Goal: Task Accomplishment & Management: Manage account settings

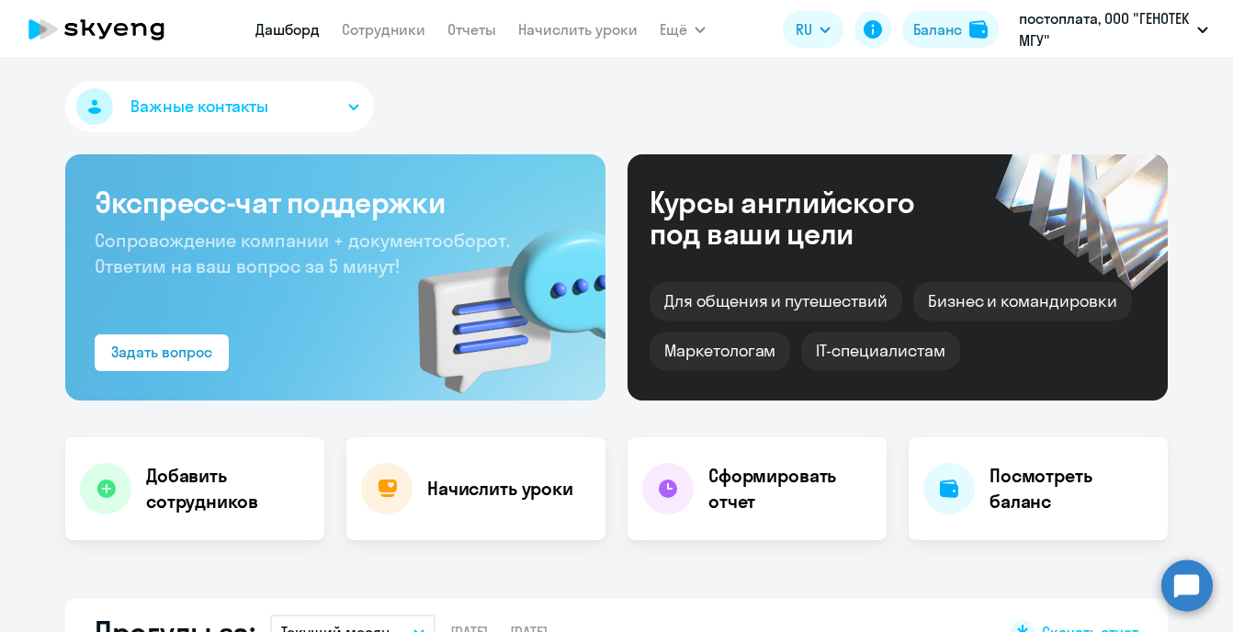
select select "30"
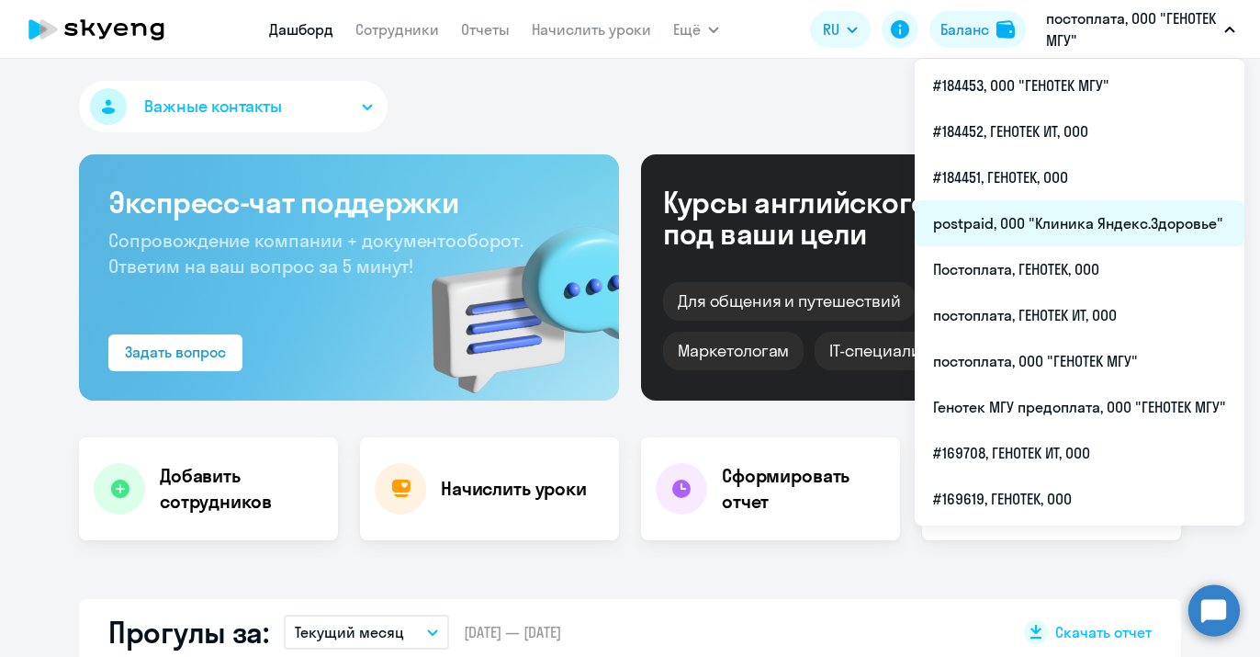
click at [1085, 216] on li "postpaid, ООО "Клиника Яндекс.Здоровье"" at bounding box center [1080, 223] width 330 height 46
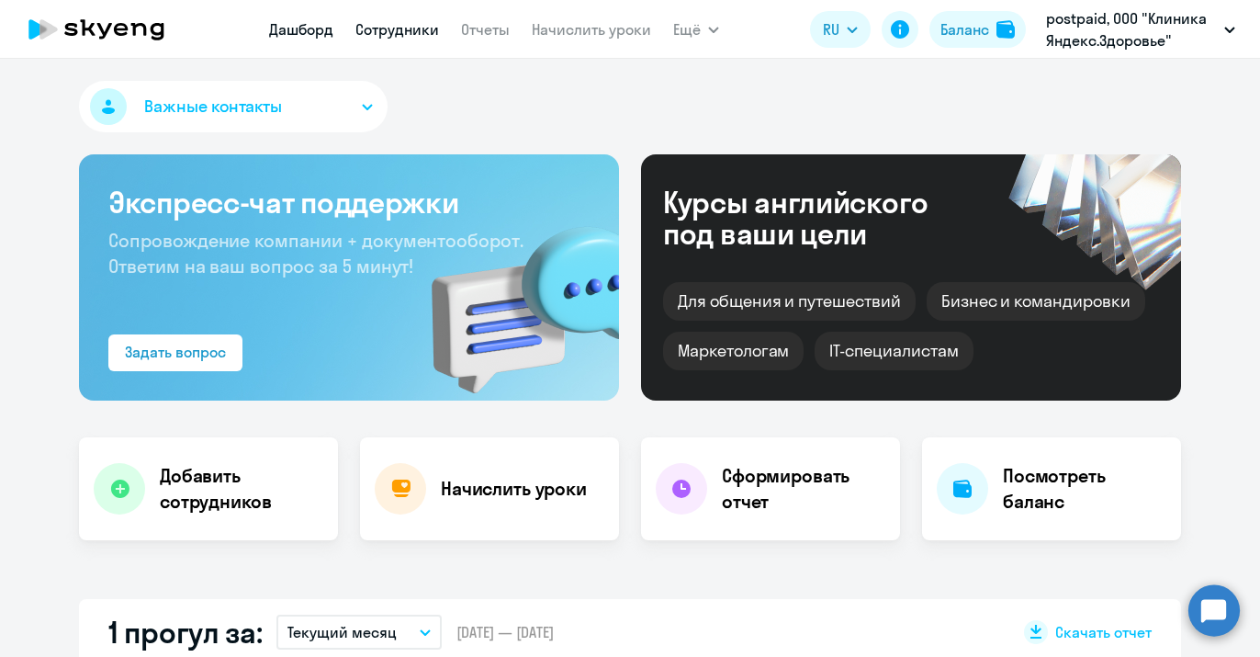
click at [410, 21] on link "Сотрудники" at bounding box center [398, 29] width 84 height 18
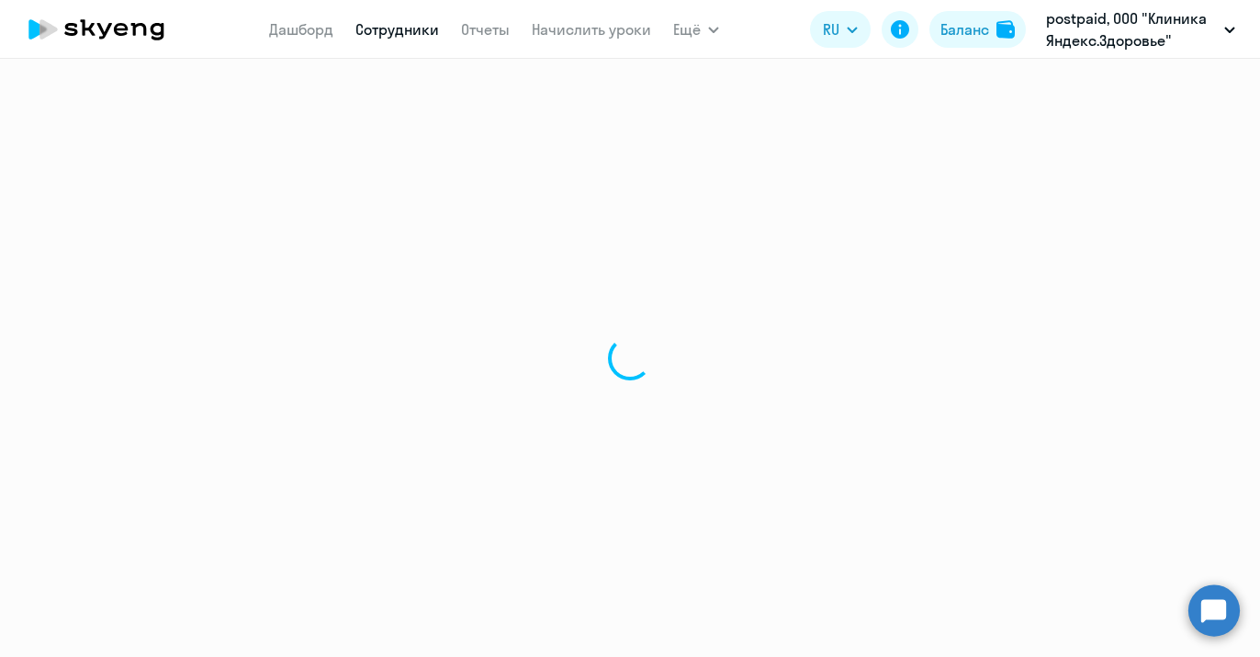
select select "30"
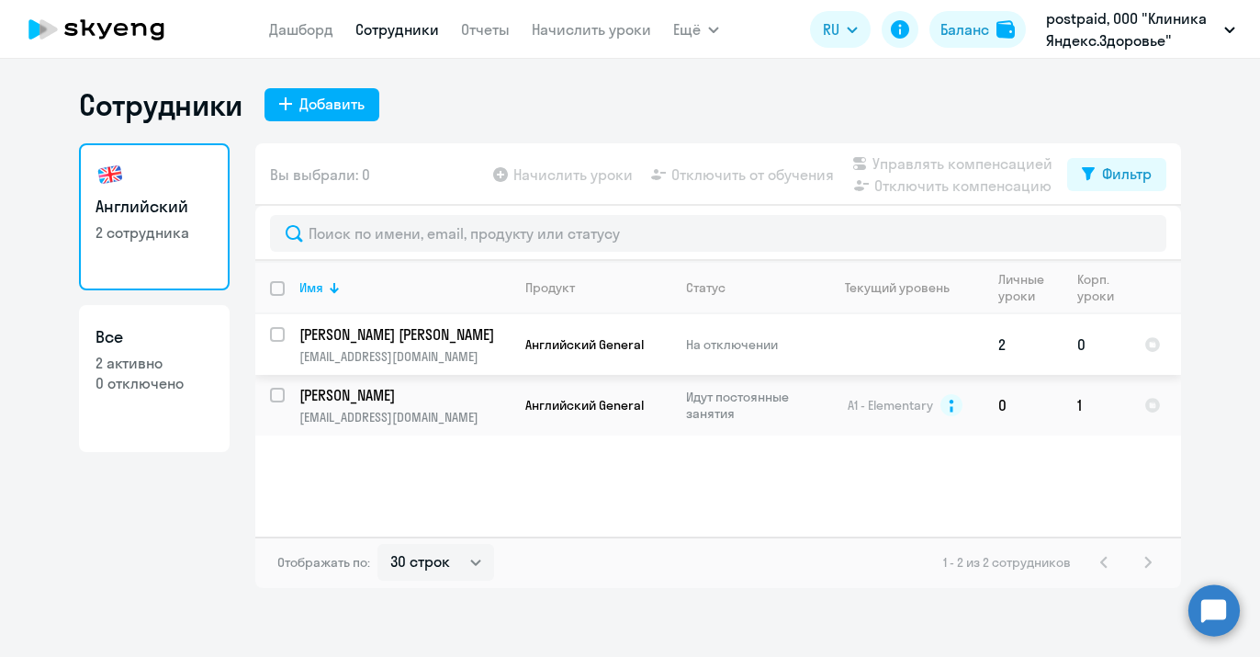
click at [753, 344] on p "На отключении" at bounding box center [749, 344] width 126 height 17
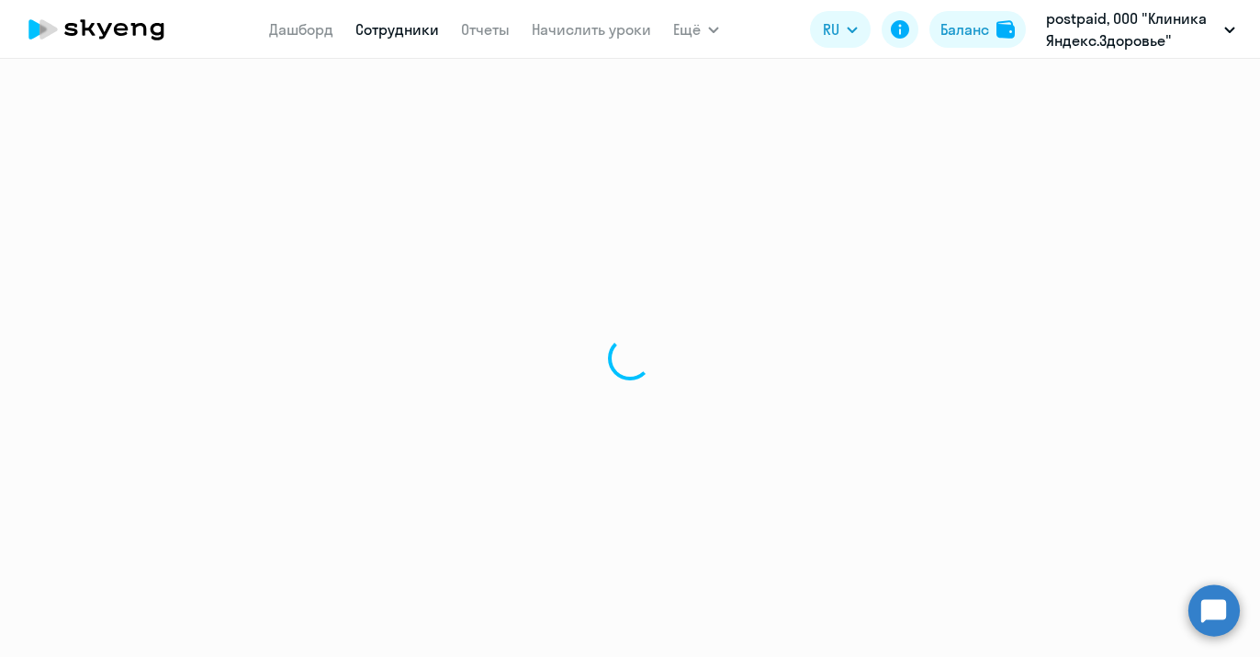
select select "english"
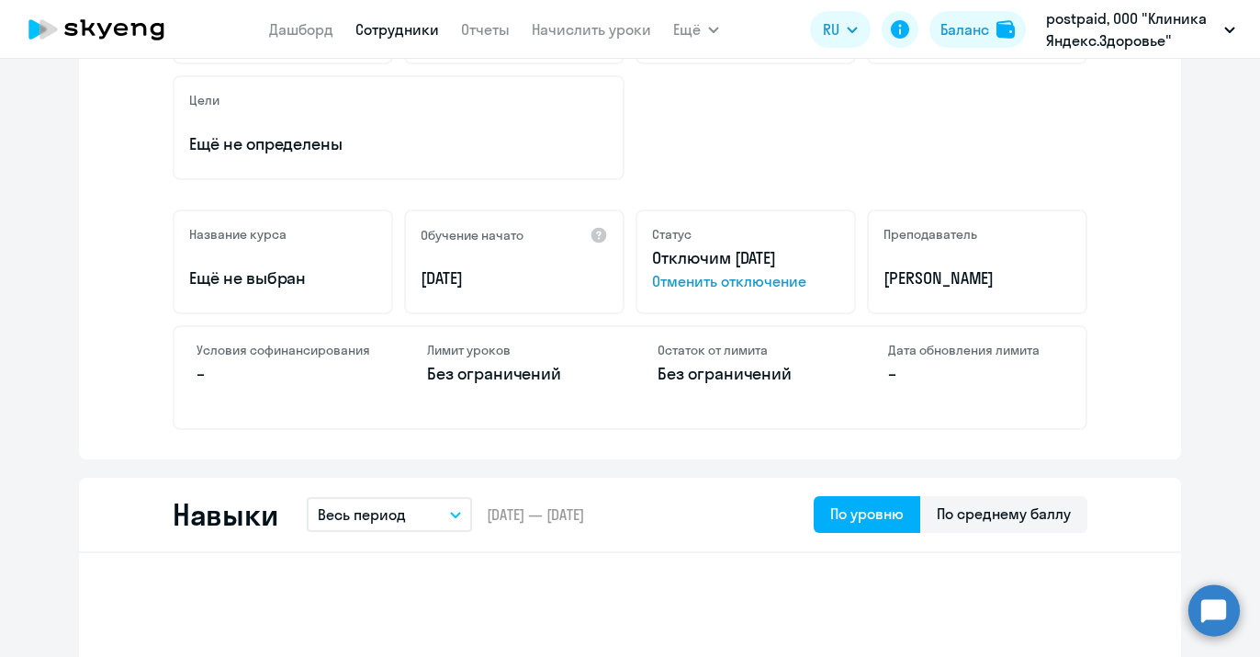
scroll to position [459, 0]
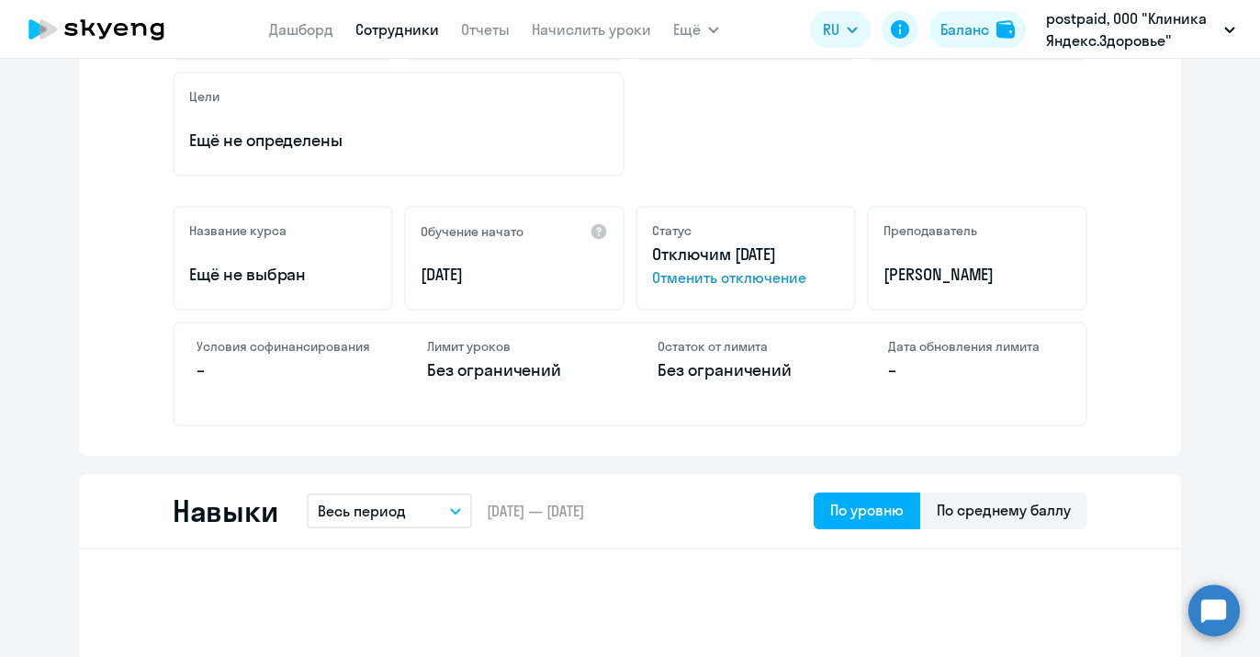
click at [769, 278] on span "Отменить отключение" at bounding box center [745, 277] width 187 height 22
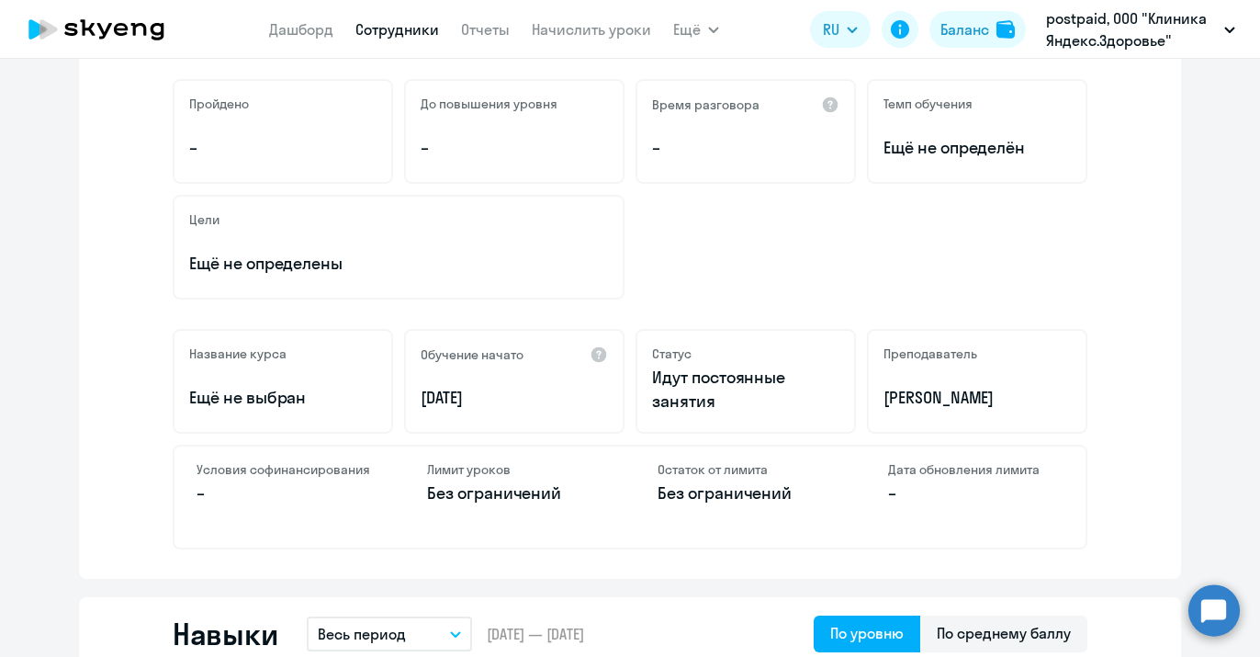
scroll to position [0, 0]
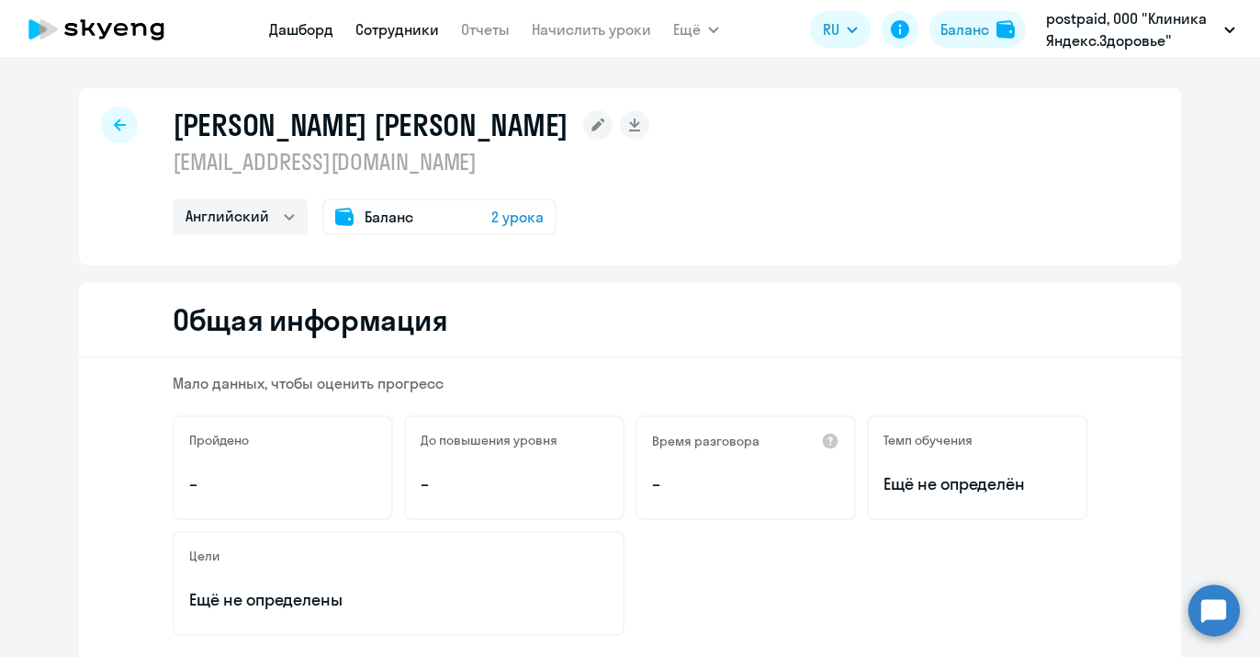
click at [281, 36] on link "Дашборд" at bounding box center [301, 29] width 64 height 18
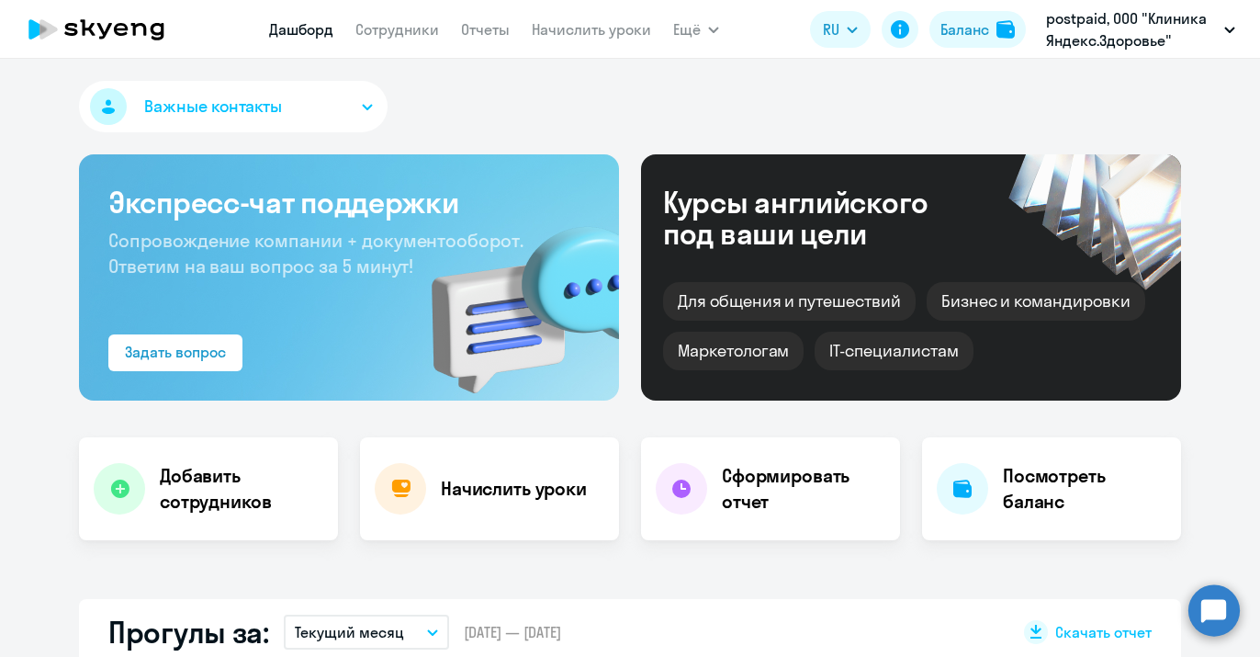
select select "30"
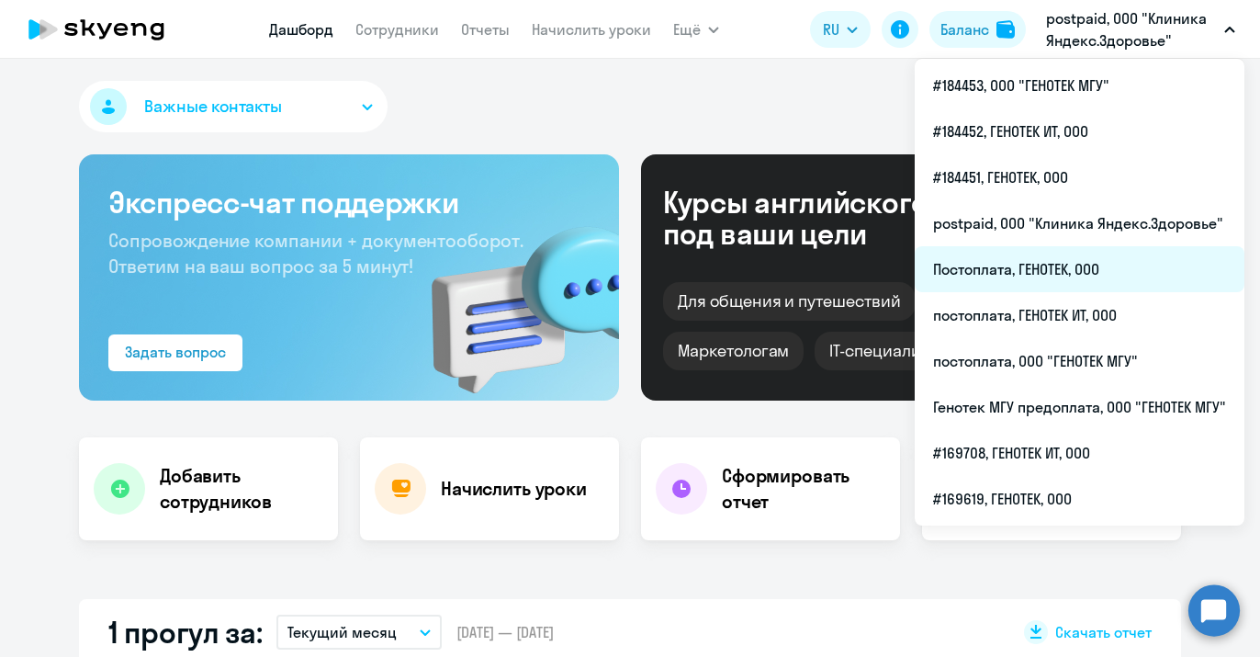
click at [1063, 267] on li "Постоплата, ГЕНОТЕК, ООО" at bounding box center [1080, 269] width 330 height 46
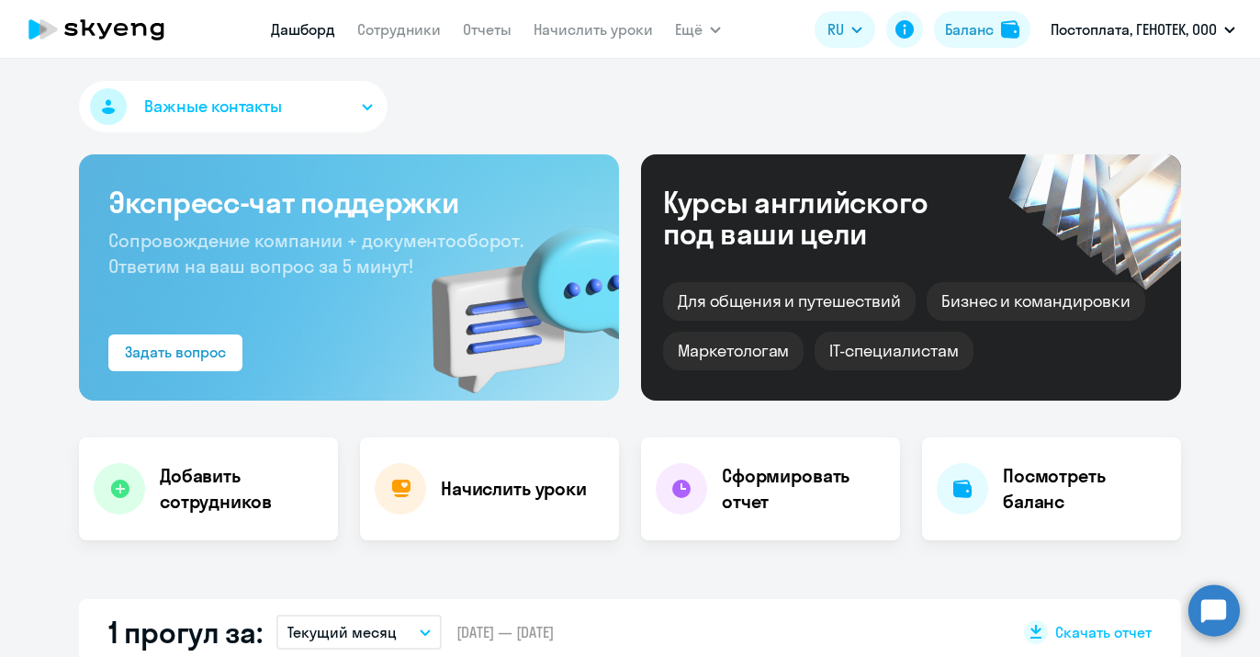
select select "30"
click at [399, 35] on link "Сотрудники" at bounding box center [399, 29] width 84 height 18
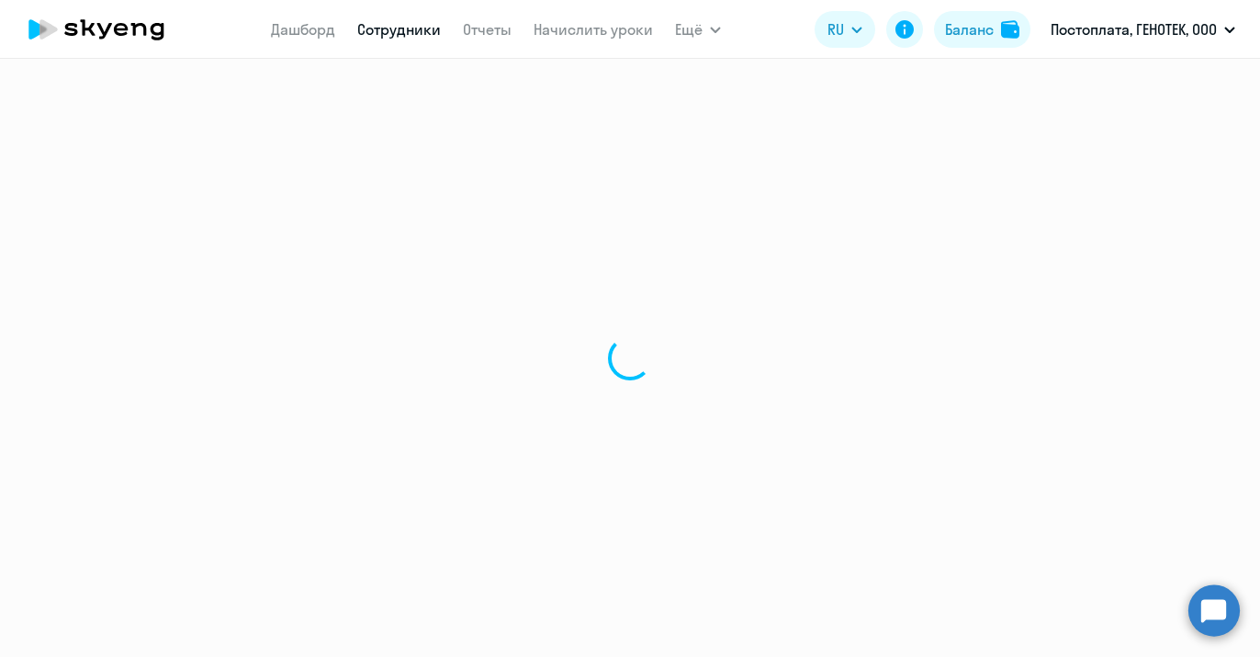
select select "30"
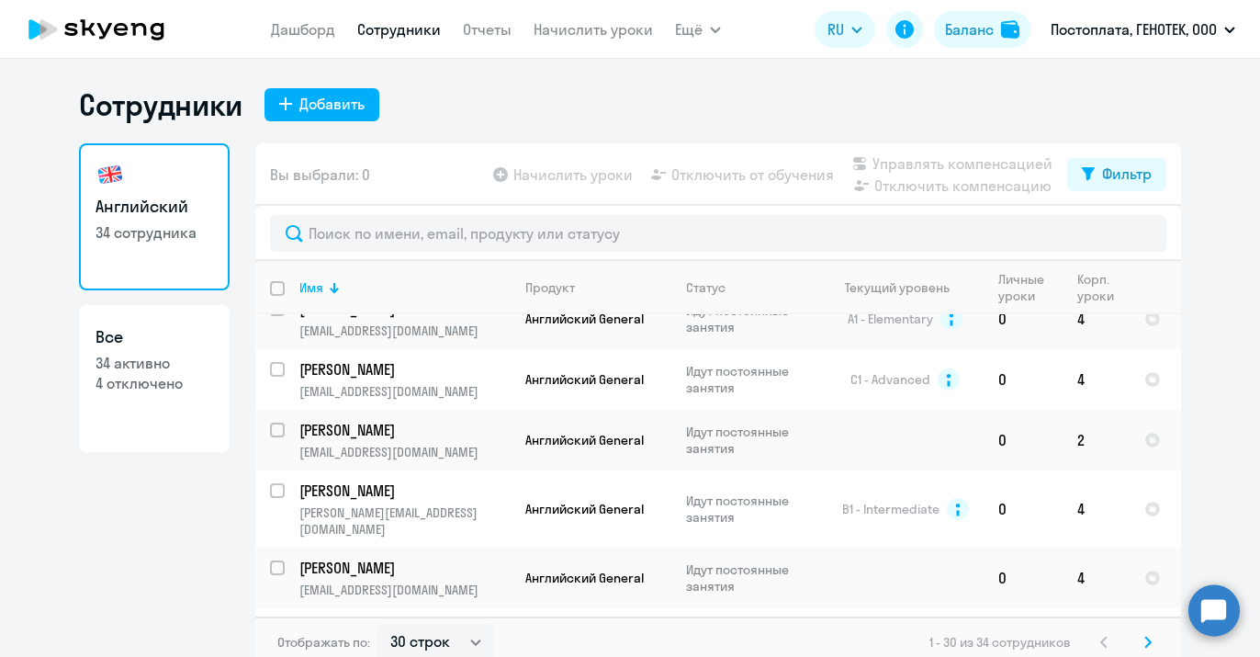
scroll to position [1528, 0]
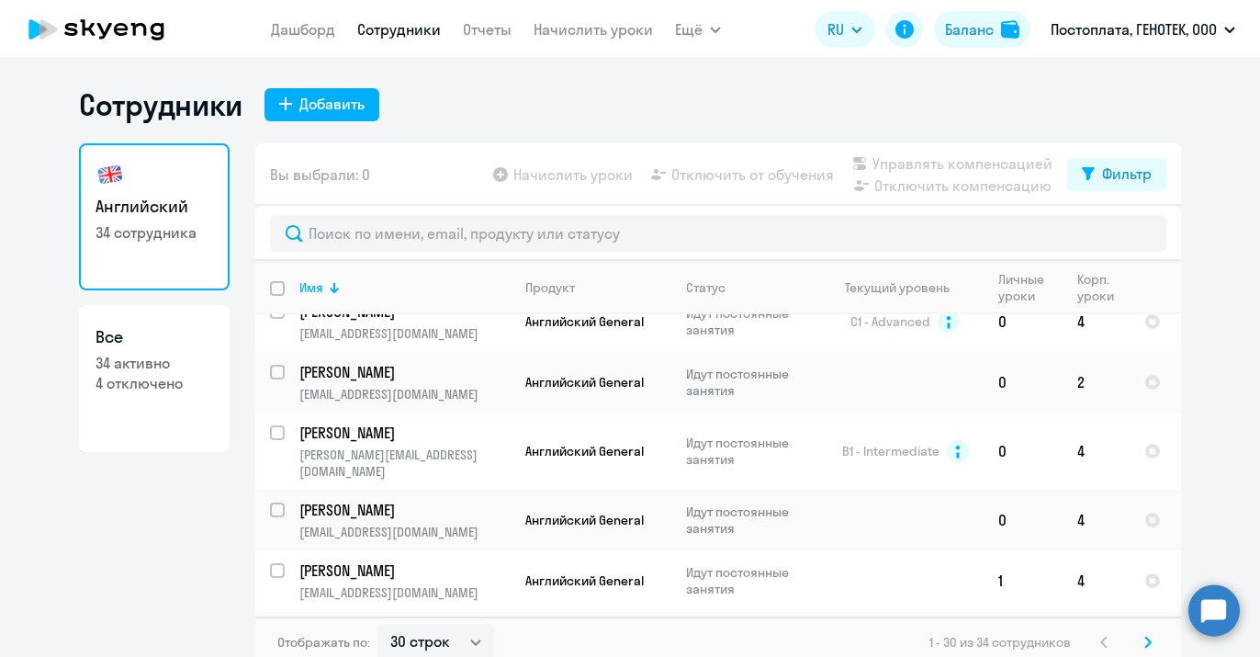
click at [105, 359] on p "34 активно" at bounding box center [155, 363] width 118 height 20
select select "30"
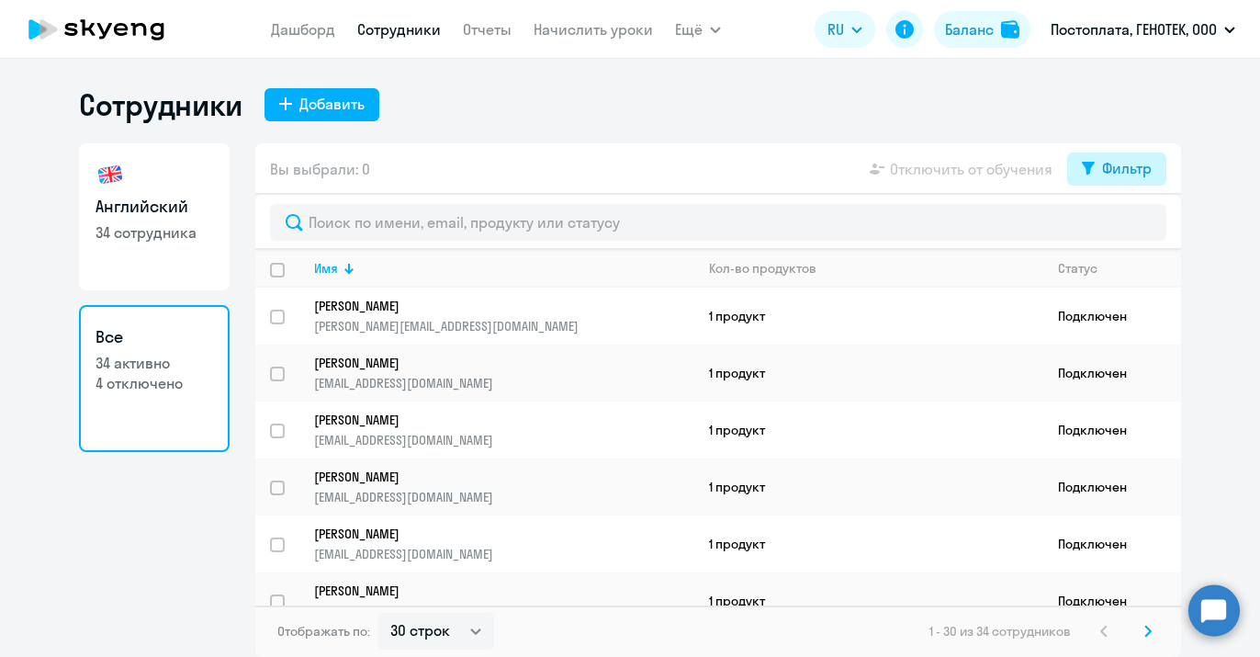
click at [1135, 169] on div "Фильтр" at bounding box center [1127, 168] width 50 height 22
click at [1128, 229] on span at bounding box center [1136, 229] width 31 height 18
click at [1121, 229] on input "checkbox" at bounding box center [1120, 228] width 1 height 1
checkbox input "true"
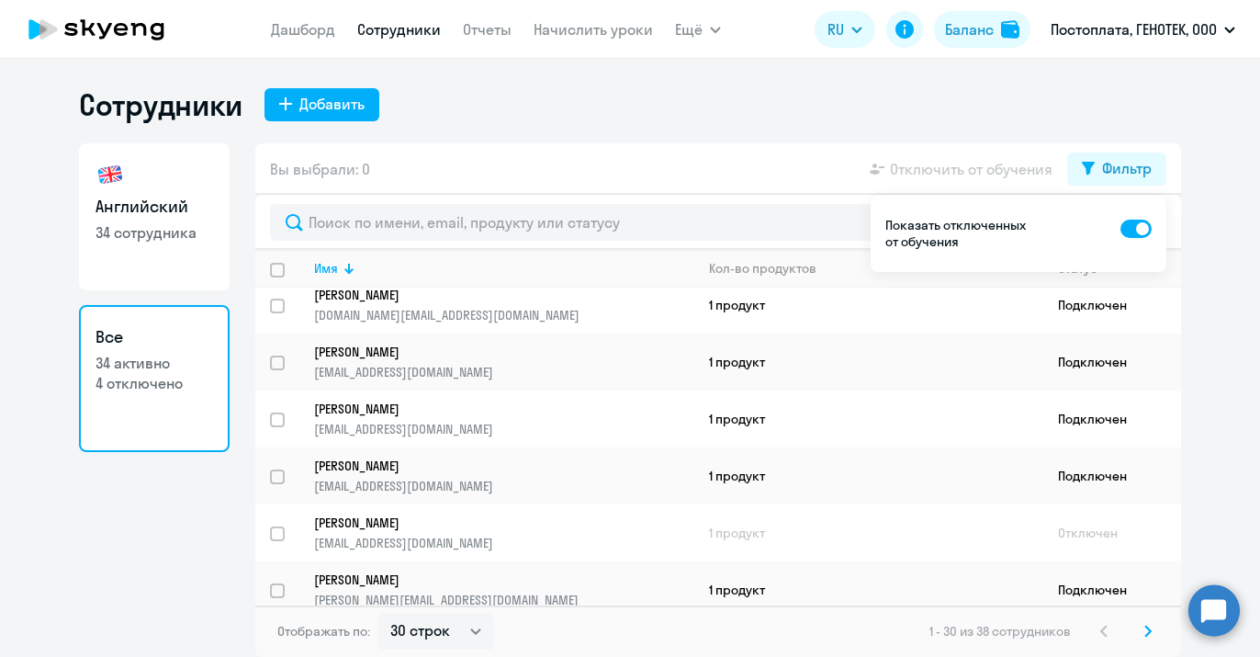
scroll to position [1411, 0]
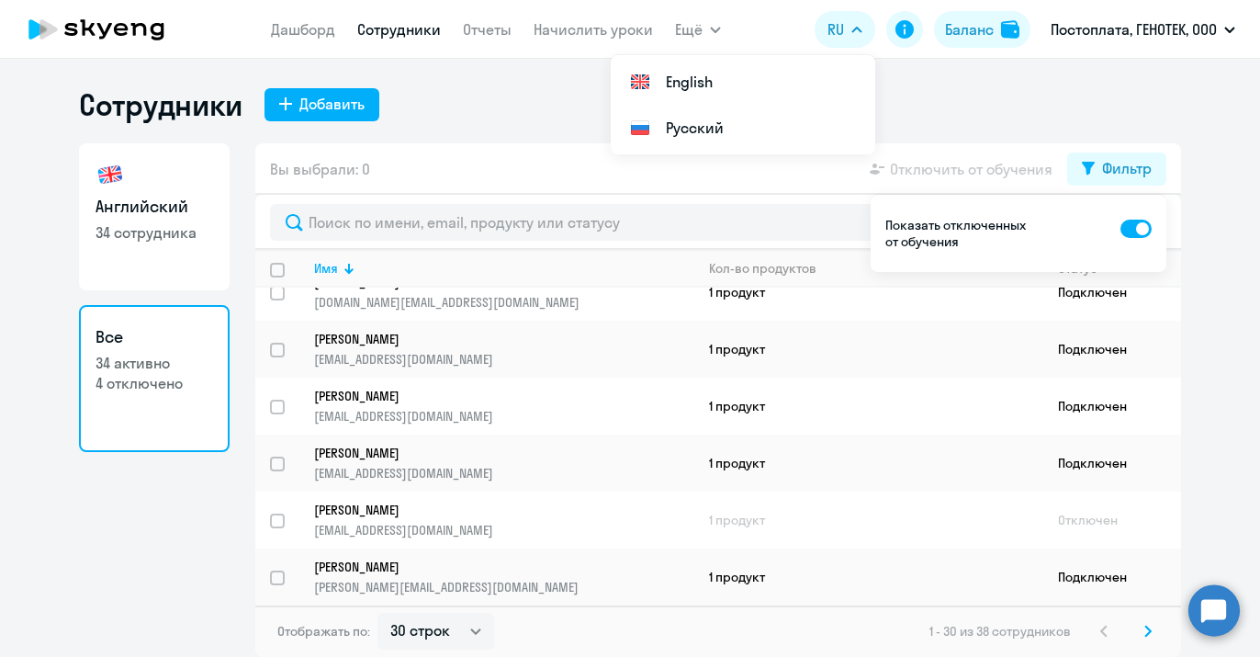
click at [1168, 96] on div "Сотрудники Добавить" at bounding box center [630, 104] width 1102 height 37
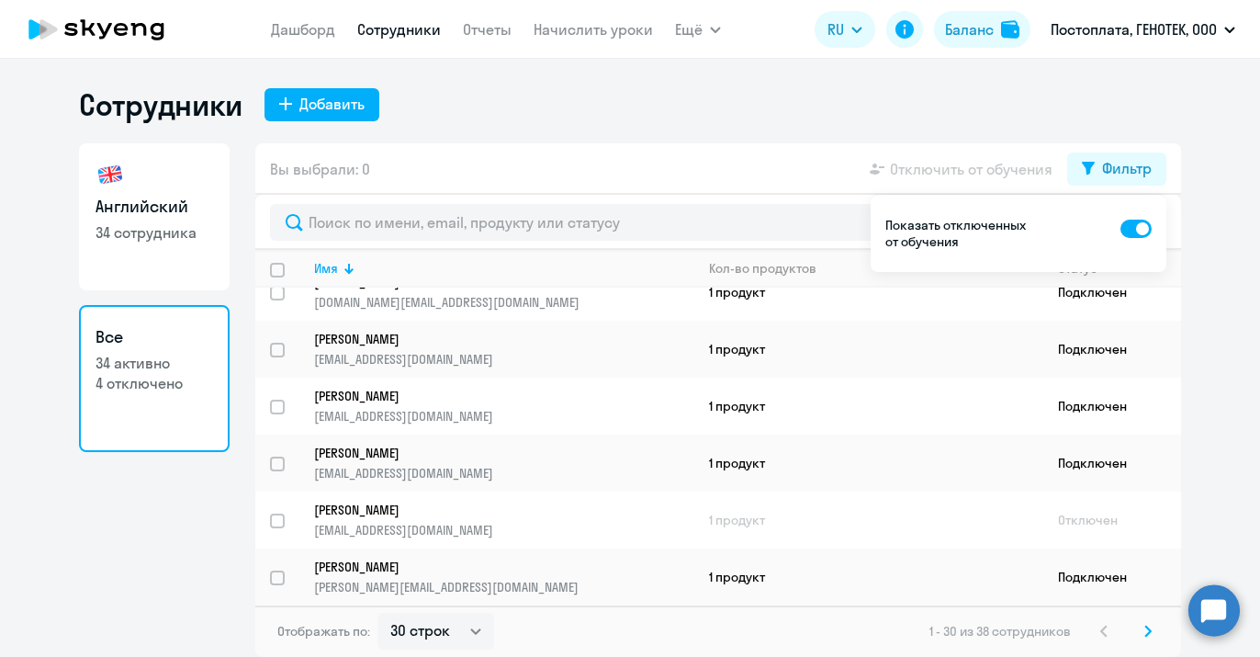
drag, startPoint x: 1226, startPoint y: 225, endPoint x: 1179, endPoint y: 118, distance: 117.6
click at [1225, 220] on ng-component "Сотрудники Добавить Английский 34 сотрудника Все 34 активно 4 отключено Вы выбр…" at bounding box center [630, 371] width 1260 height 570
click at [1129, 167] on div "Фильтр" at bounding box center [1127, 168] width 50 height 22
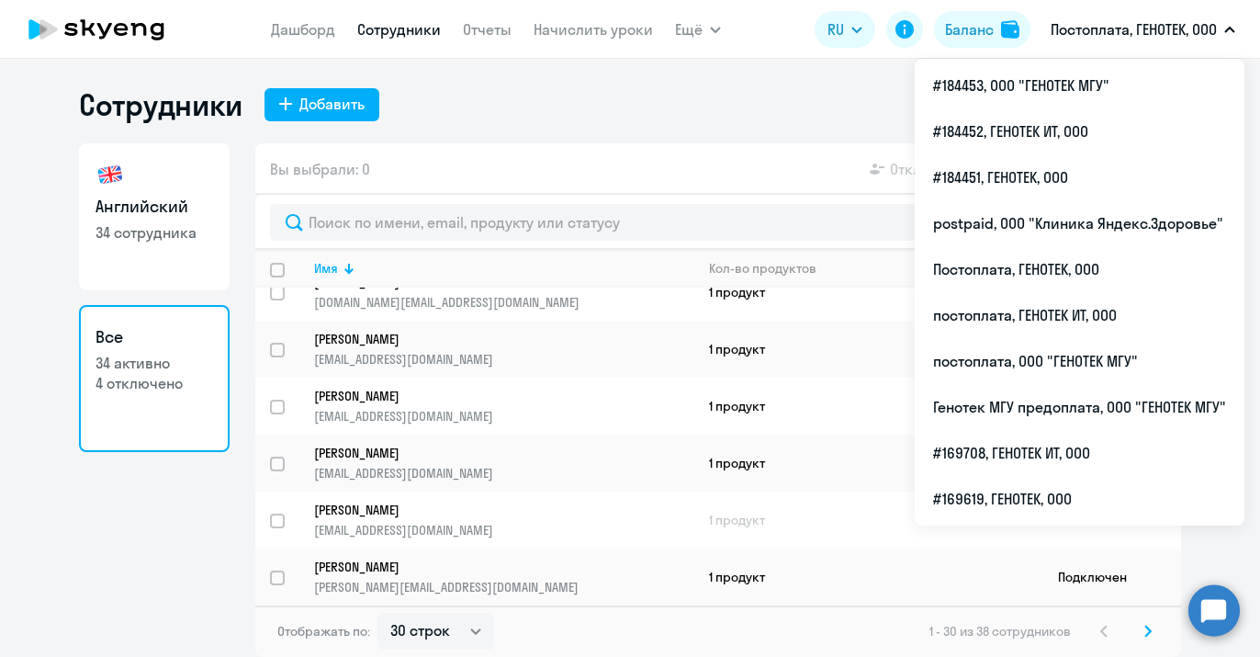
click at [1182, 26] on p "Постоплата, ГЕНОТЕК, ООО" at bounding box center [1134, 29] width 166 height 22
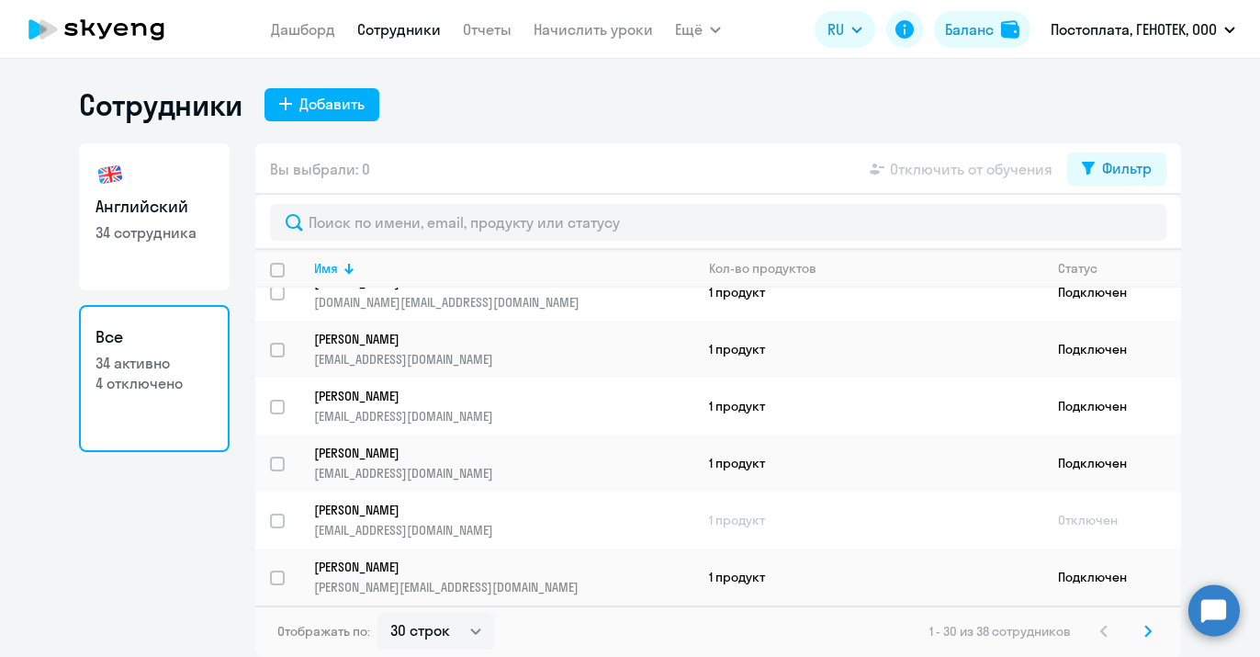
click at [1182, 26] on p "Постоплата, ГЕНОТЕК, ООО" at bounding box center [1134, 29] width 166 height 22
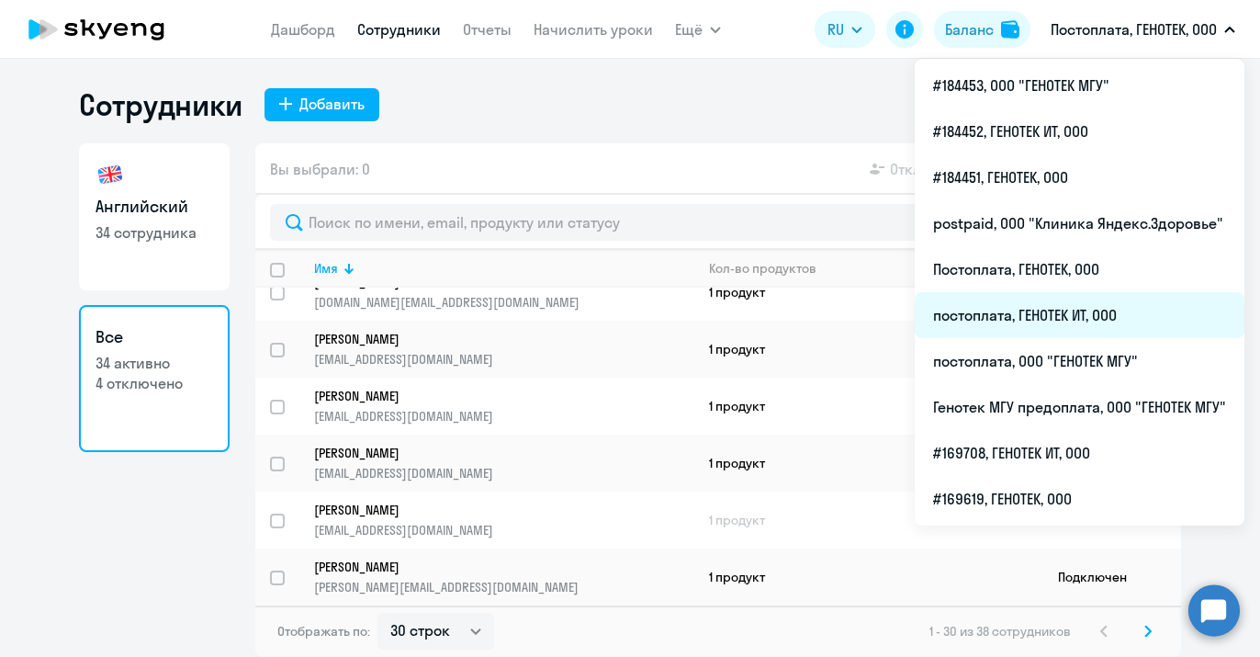
click at [1092, 309] on li "постоплата, ГЕНОТЕК ИТ, ООО" at bounding box center [1080, 315] width 330 height 46
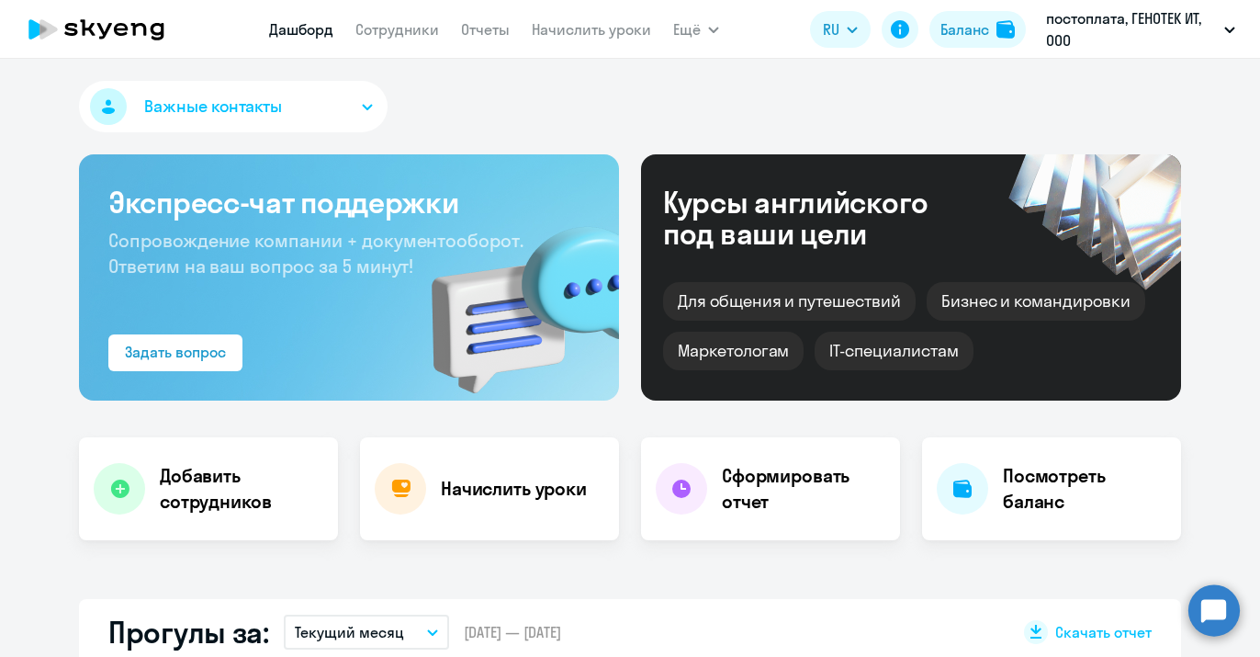
select select "30"
click at [378, 30] on link "Сотрудники" at bounding box center [398, 29] width 84 height 18
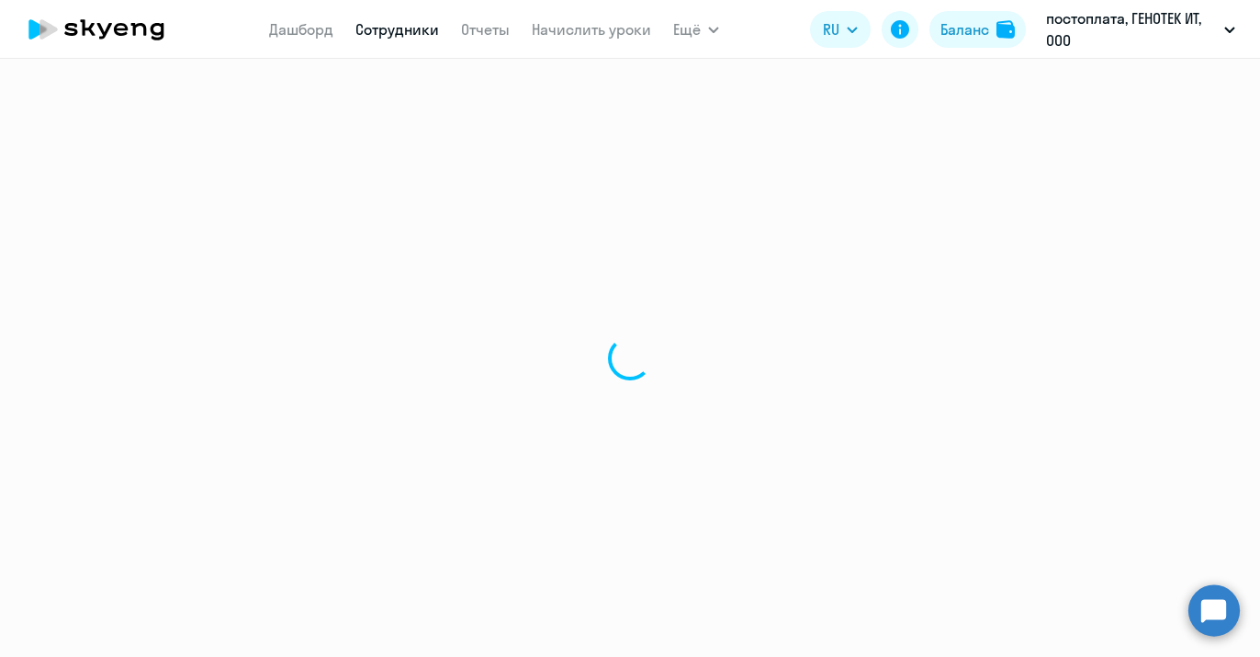
select select "30"
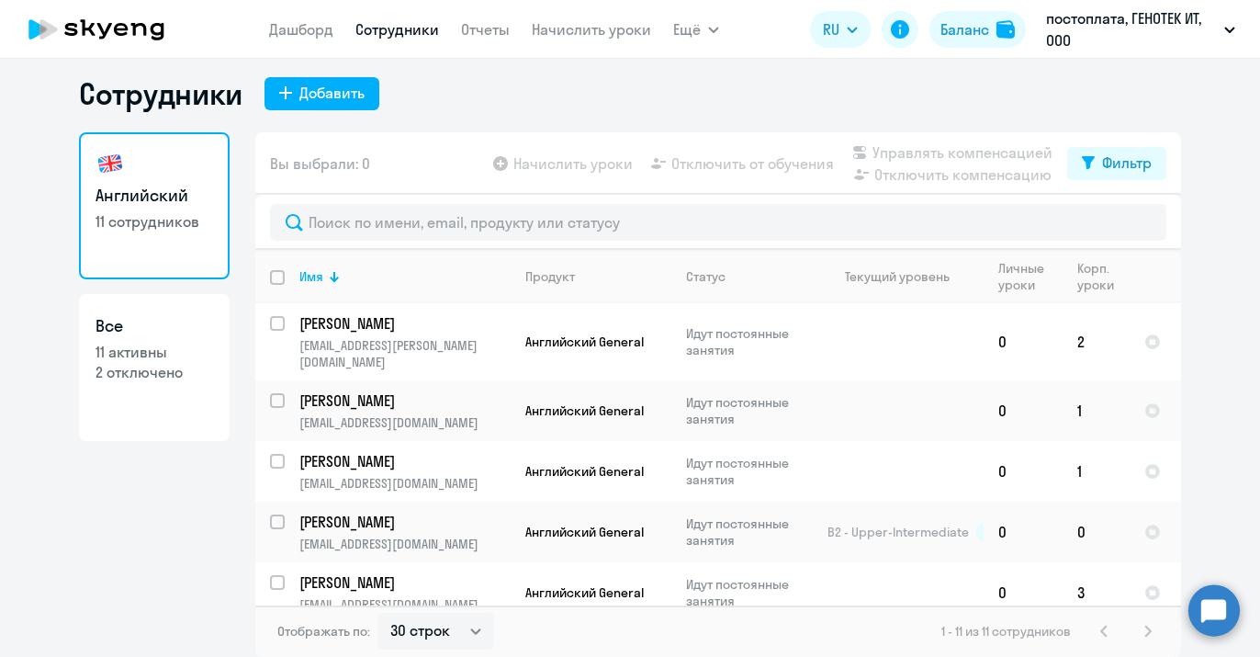
click at [787, 88] on div "Сотрудники Добавить" at bounding box center [630, 93] width 1102 height 37
click at [136, 394] on link "Все 11 активны 2 отключено" at bounding box center [154, 367] width 151 height 147
select select "30"
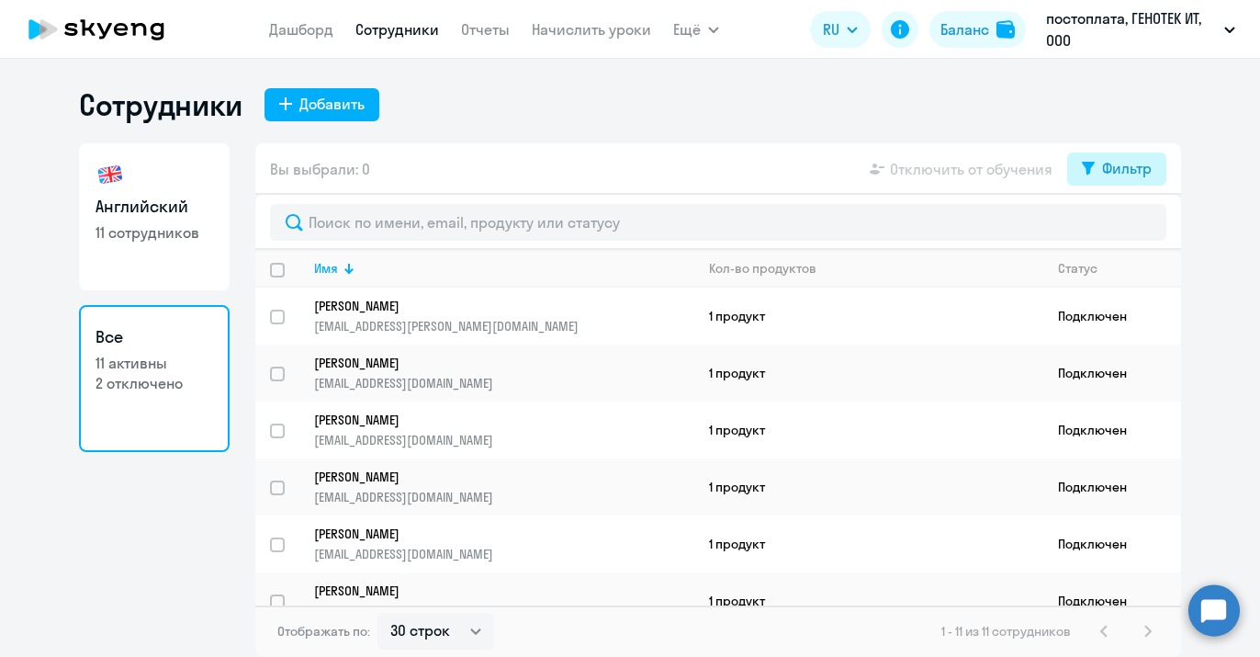
click at [1116, 161] on div "Фильтр" at bounding box center [1127, 168] width 50 height 22
click at [1135, 227] on span at bounding box center [1136, 229] width 31 height 18
click at [1121, 228] on input "checkbox" at bounding box center [1120, 228] width 1 height 1
checkbox input "true"
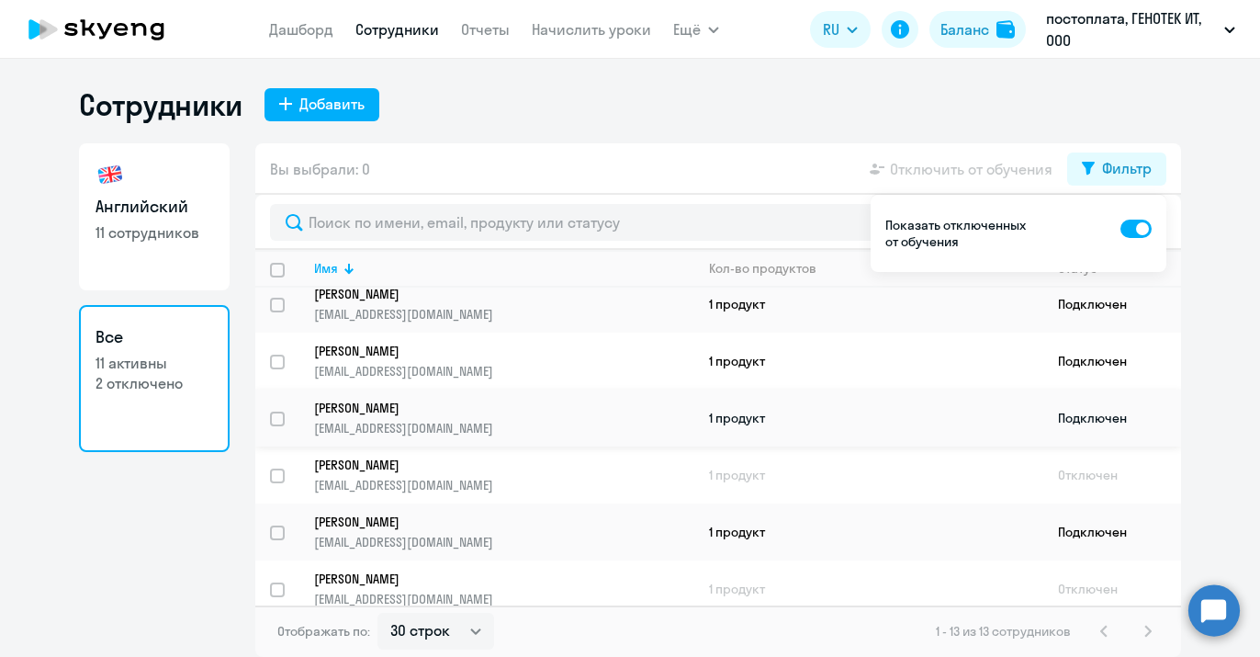
scroll to position [431, 0]
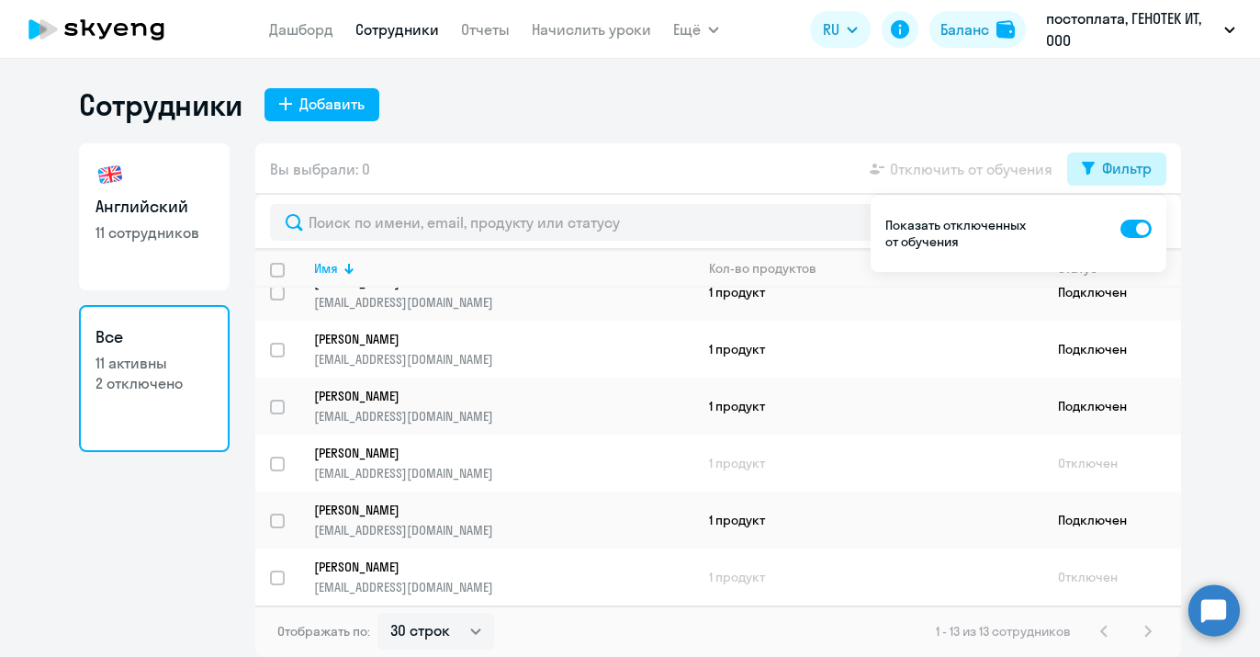
click at [1113, 167] on div "Фильтр" at bounding box center [1127, 168] width 50 height 22
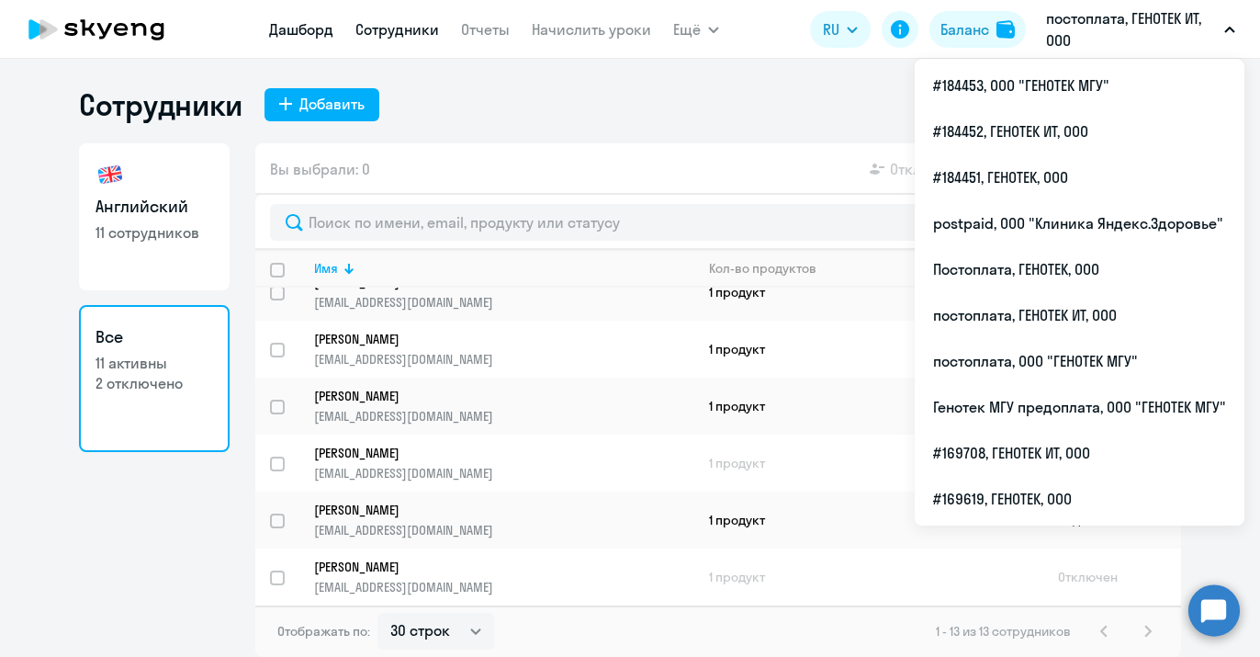
click at [299, 24] on link "Дашборд" at bounding box center [301, 29] width 64 height 18
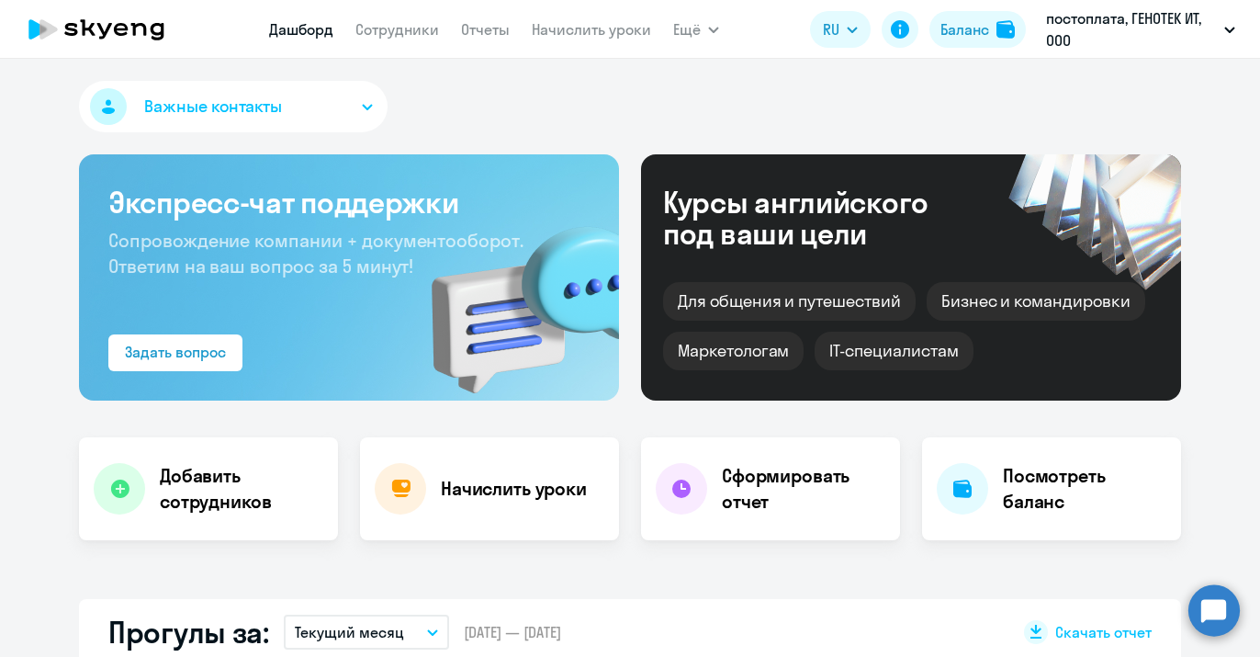
select select "30"
